Goal: Transaction & Acquisition: Obtain resource

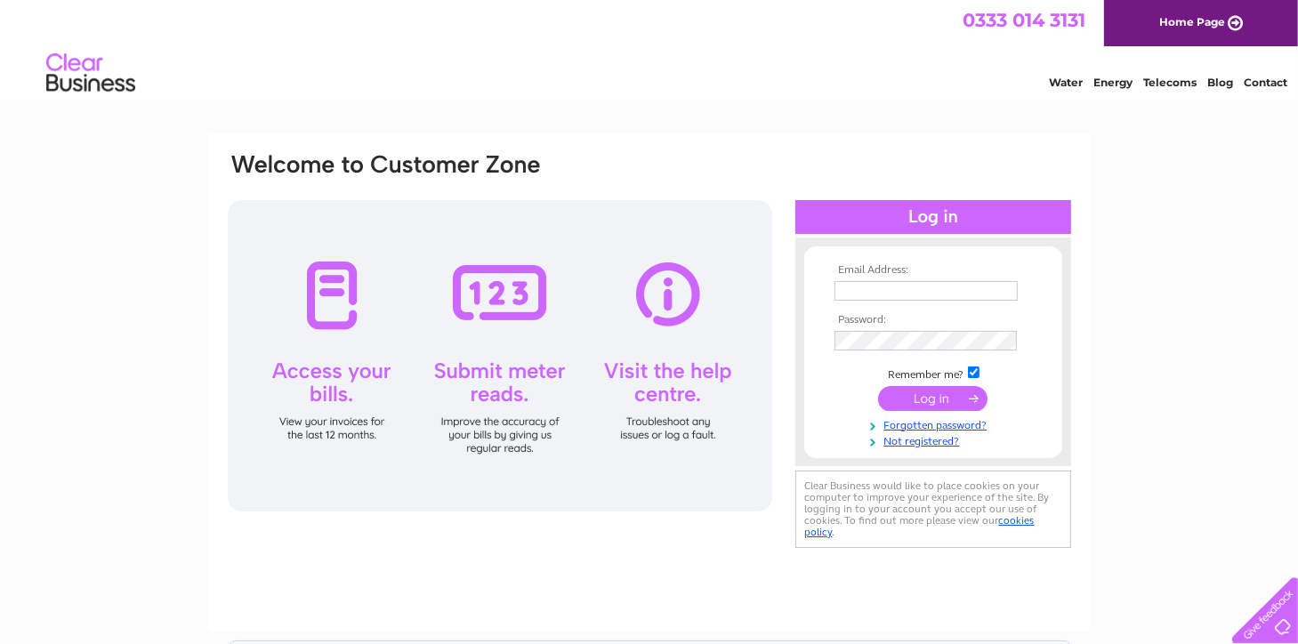
type input "[EMAIL_ADDRESS][DOMAIN_NAME]"
drag, startPoint x: 0, startPoint y: 0, endPoint x: 947, endPoint y: 398, distance: 1027.0
click at [947, 398] on input "submit" at bounding box center [932, 398] width 109 height 25
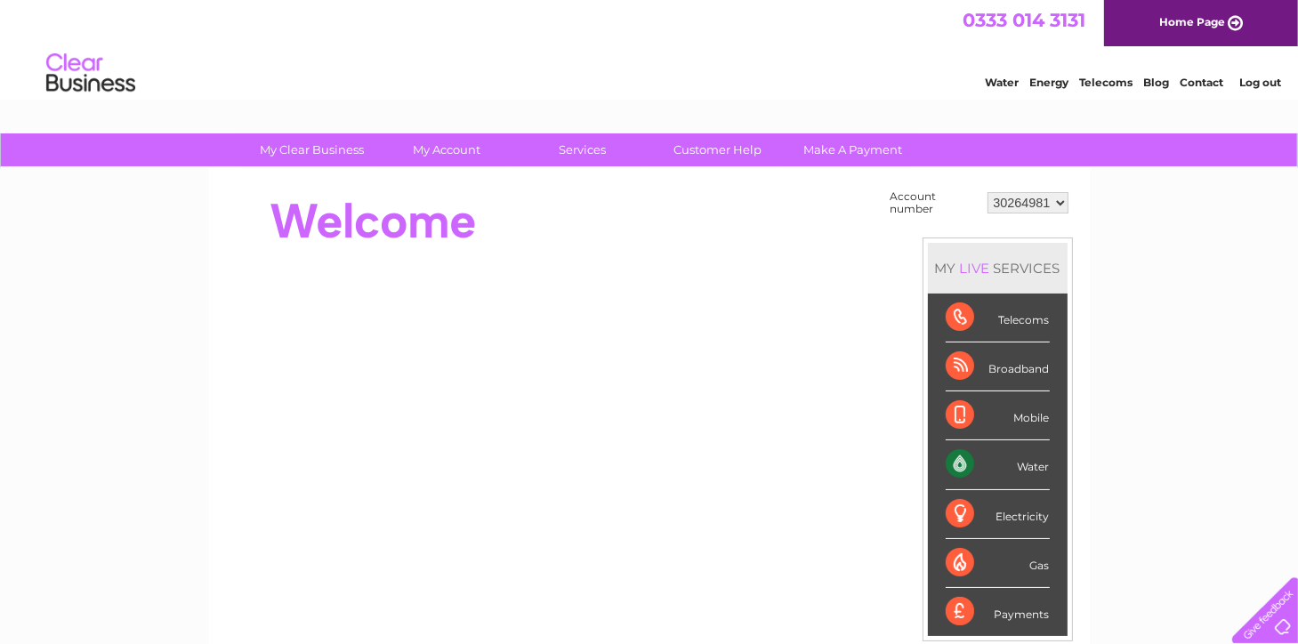
click at [1036, 200] on select "30264981" at bounding box center [1028, 202] width 81 height 21
click at [1030, 202] on select "30264981" at bounding box center [1028, 202] width 81 height 21
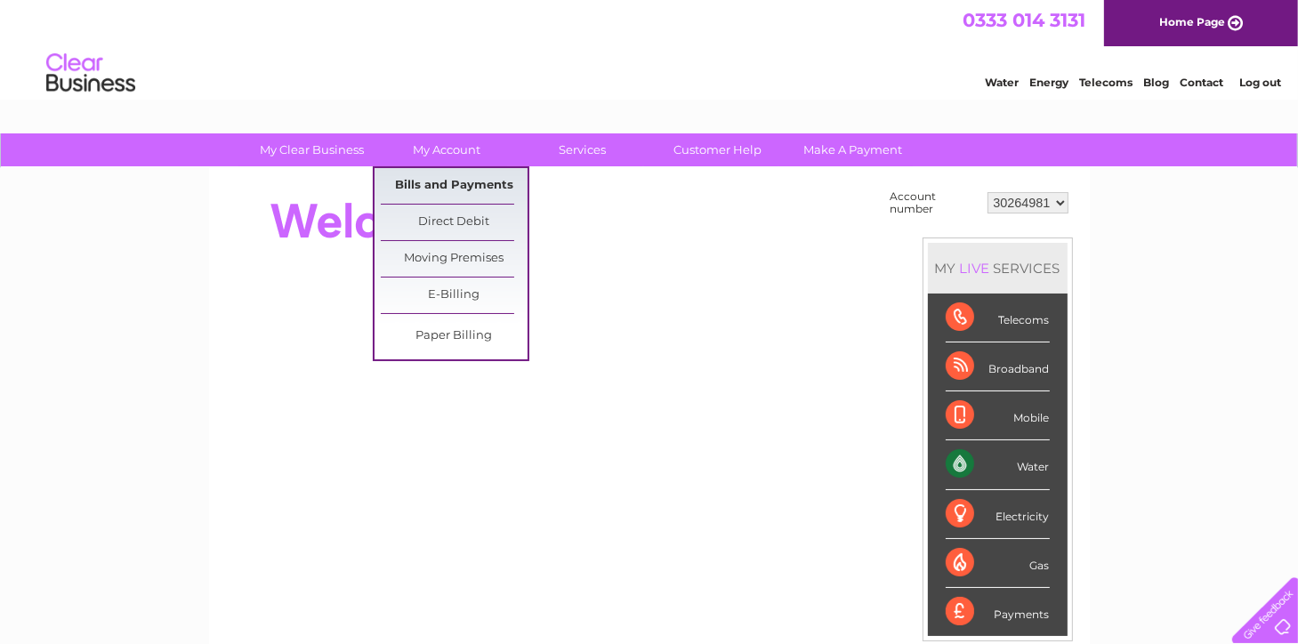
click at [425, 190] on link "Bills and Payments" at bounding box center [454, 186] width 147 height 36
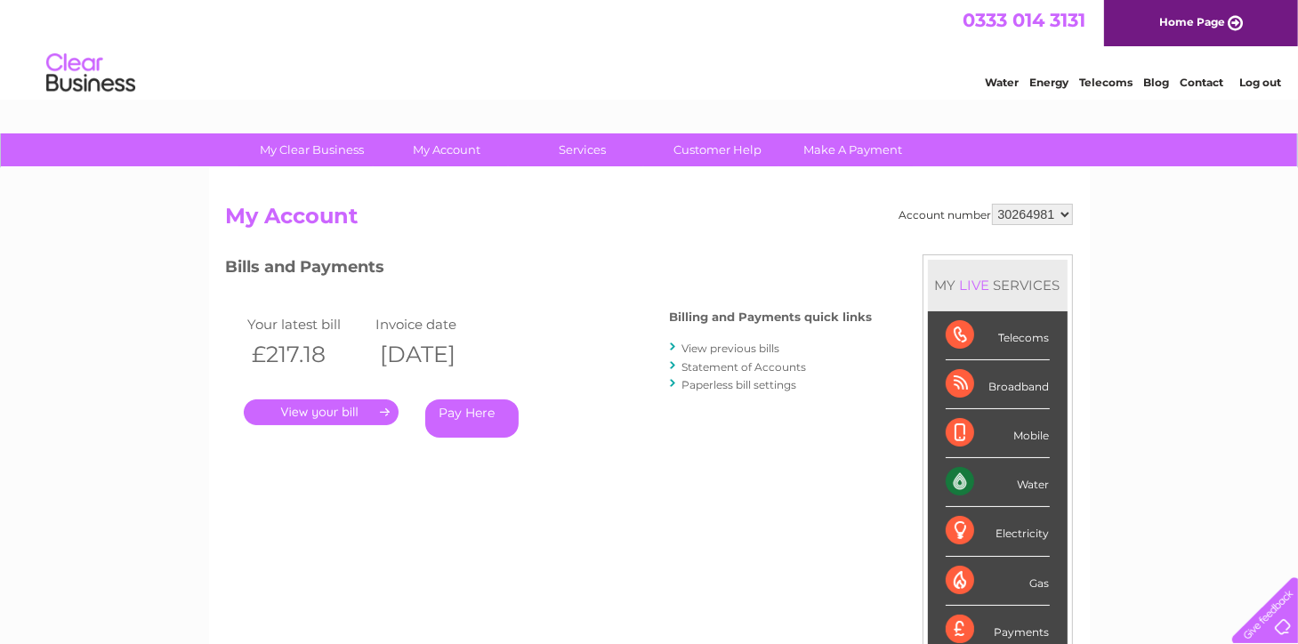
click at [360, 408] on link "." at bounding box center [321, 413] width 155 height 26
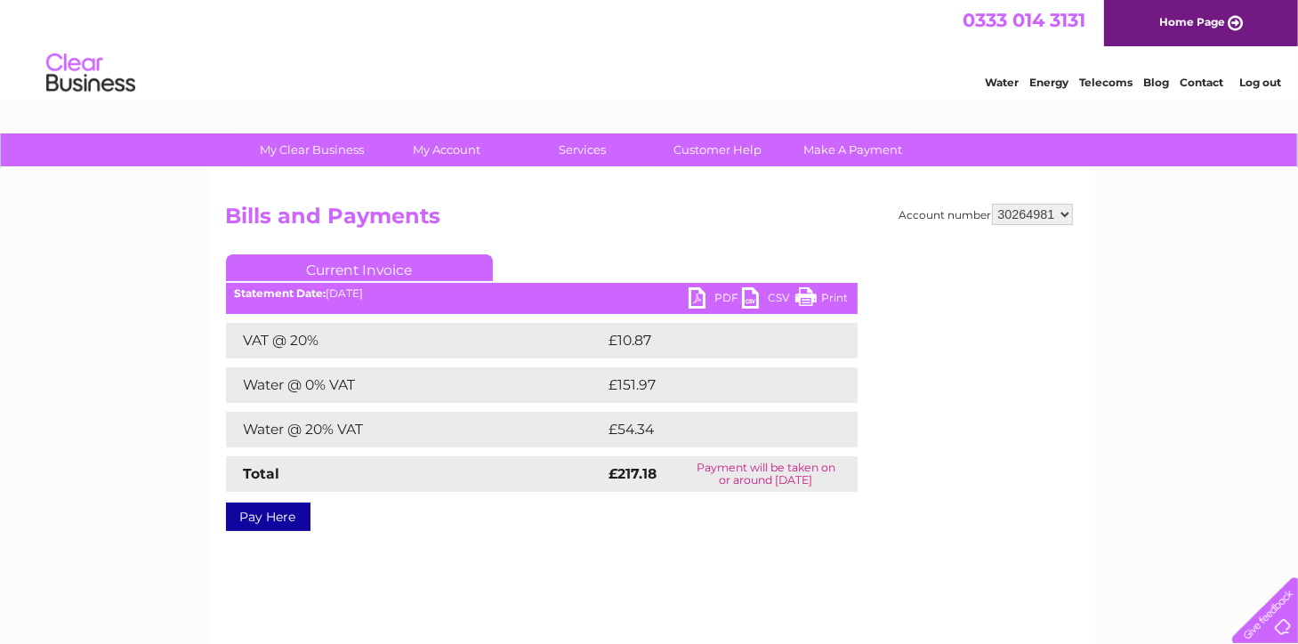
click at [695, 296] on link "PDF" at bounding box center [715, 300] width 53 height 26
click at [1195, 23] on link "Home Page" at bounding box center [1201, 23] width 194 height 46
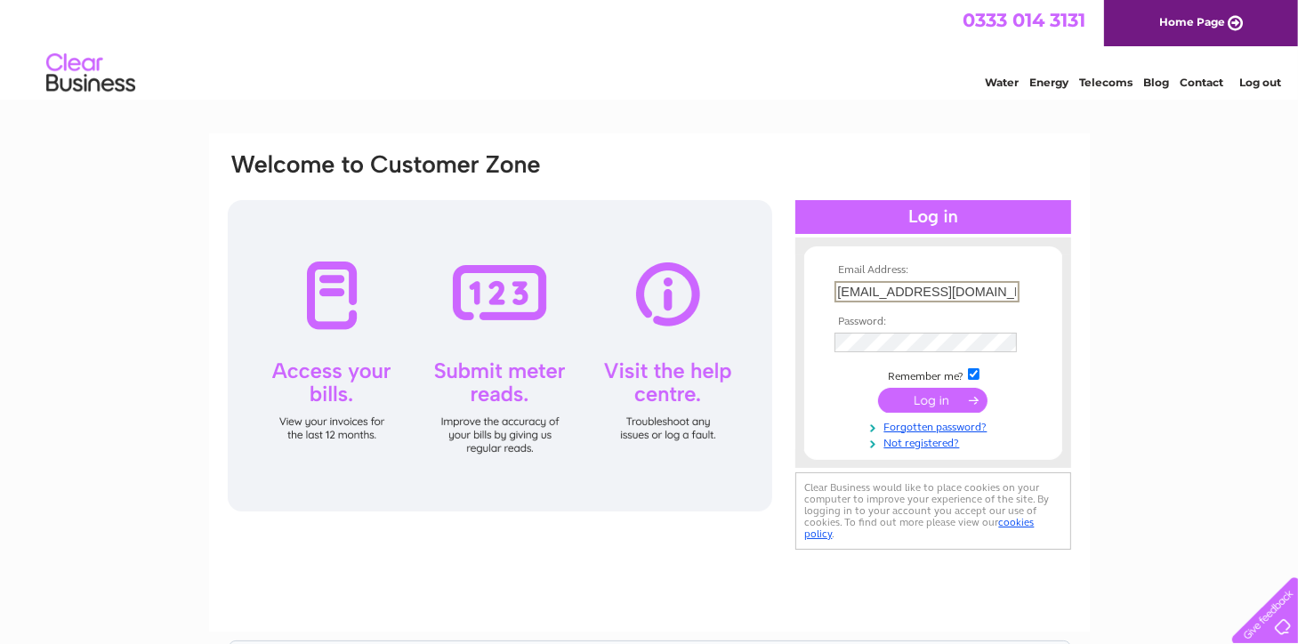
click at [911, 291] on input "lalanternawestend@btconnect.com" at bounding box center [927, 291] width 185 height 21
type input "lalanterna@btconnect.com"
click at [928, 397] on input "submit" at bounding box center [932, 398] width 109 height 25
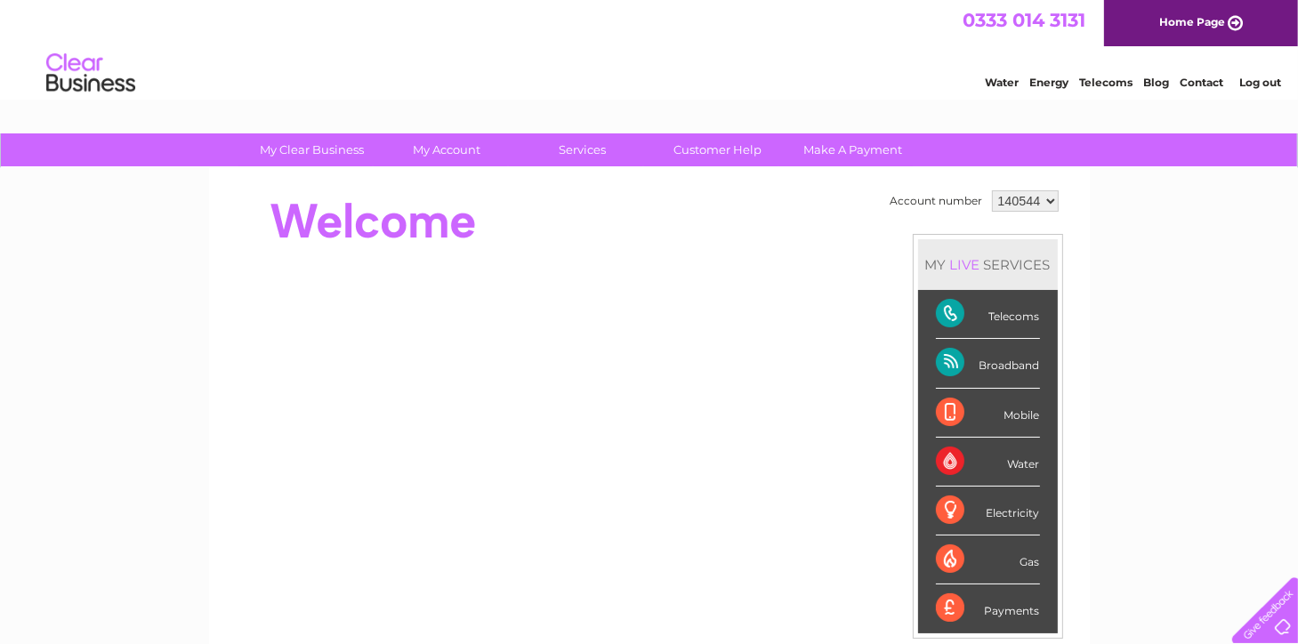
click at [1014, 198] on select "140544 901473" at bounding box center [1025, 200] width 67 height 21
select select "901473"
click at [992, 190] on select "140544 901473" at bounding box center [1025, 200] width 67 height 21
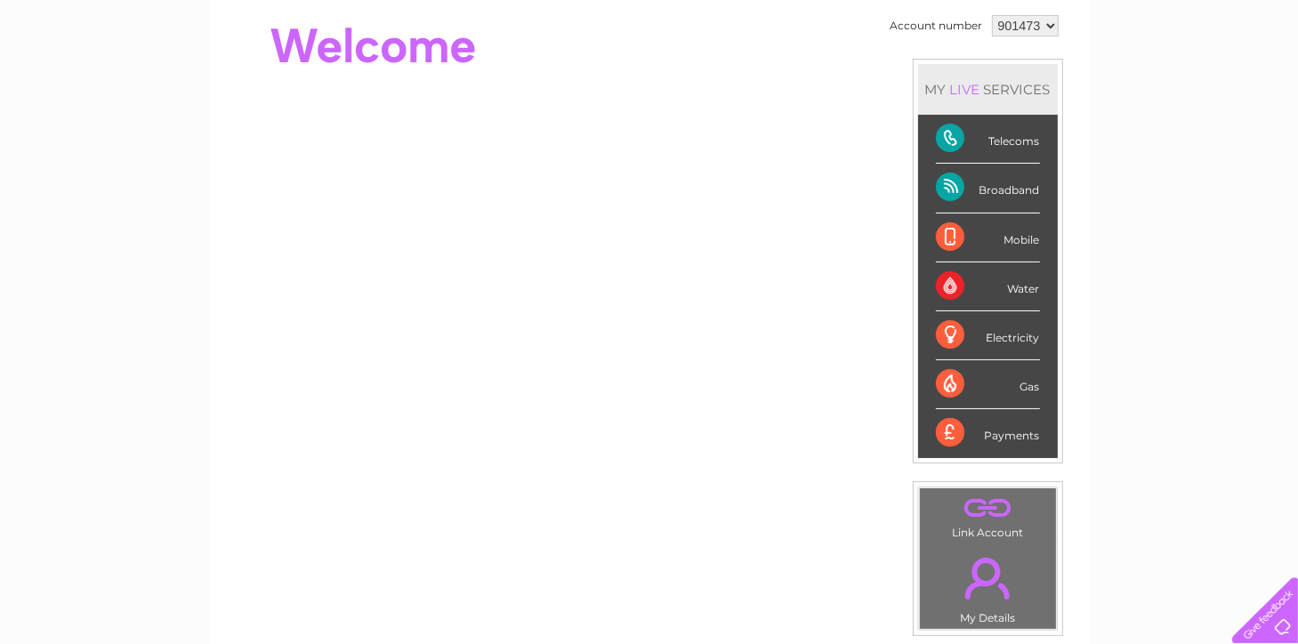
scroll to position [178, 0]
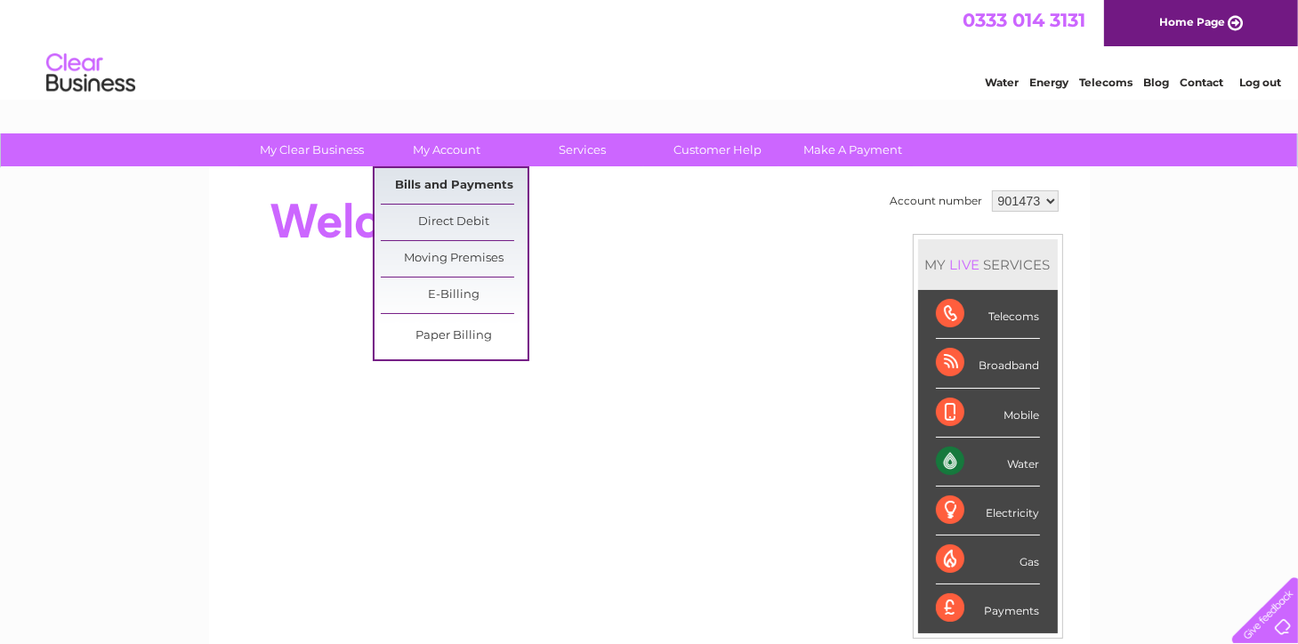
click at [470, 181] on link "Bills and Payments" at bounding box center [454, 186] width 147 height 36
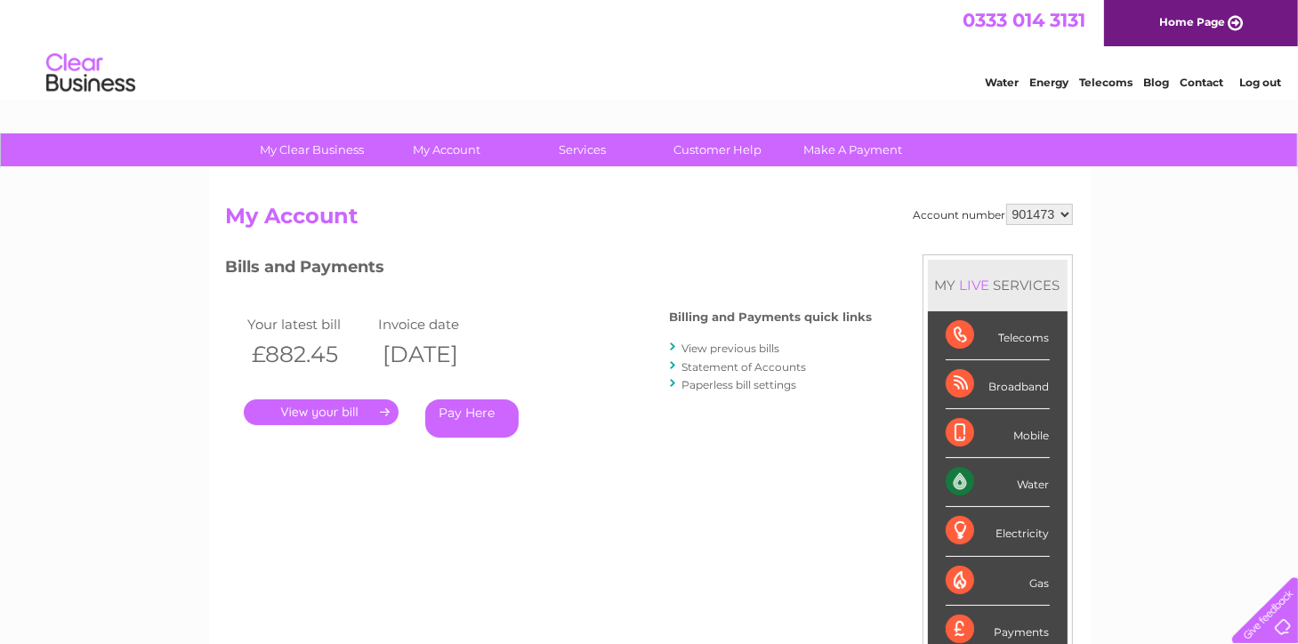
click at [334, 408] on link "." at bounding box center [321, 413] width 155 height 26
click at [353, 405] on link "." at bounding box center [321, 413] width 155 height 26
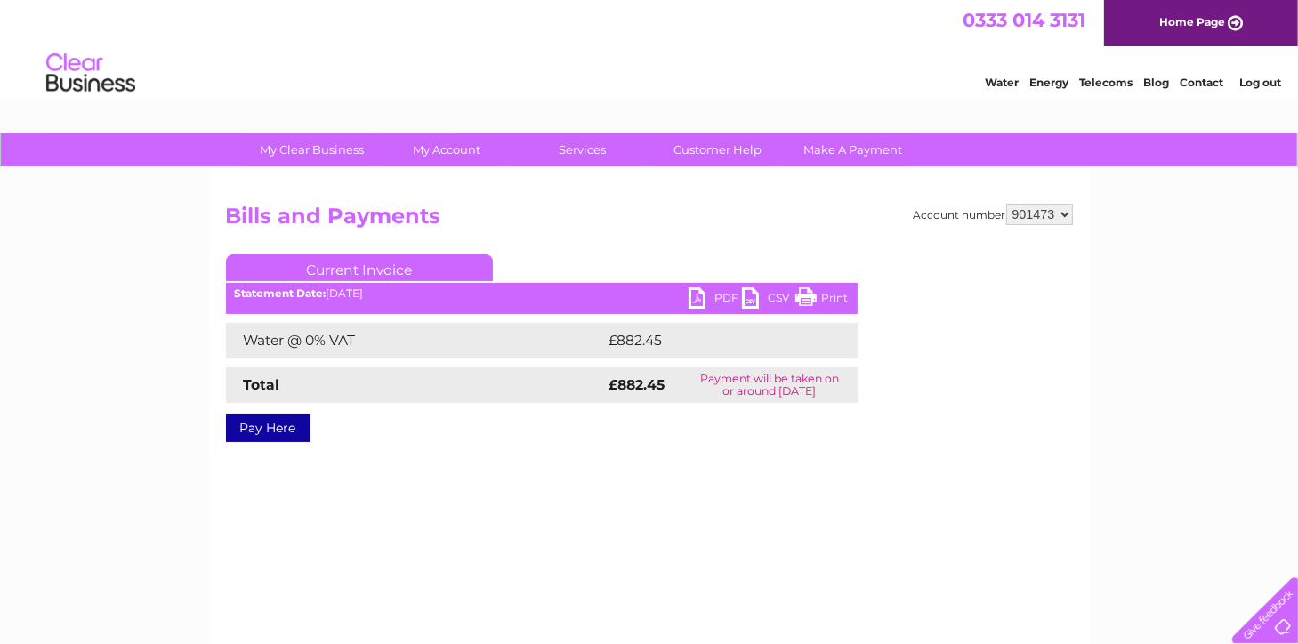
click at [718, 300] on link "PDF" at bounding box center [715, 300] width 53 height 26
